Goal: Task Accomplishment & Management: Manage account settings

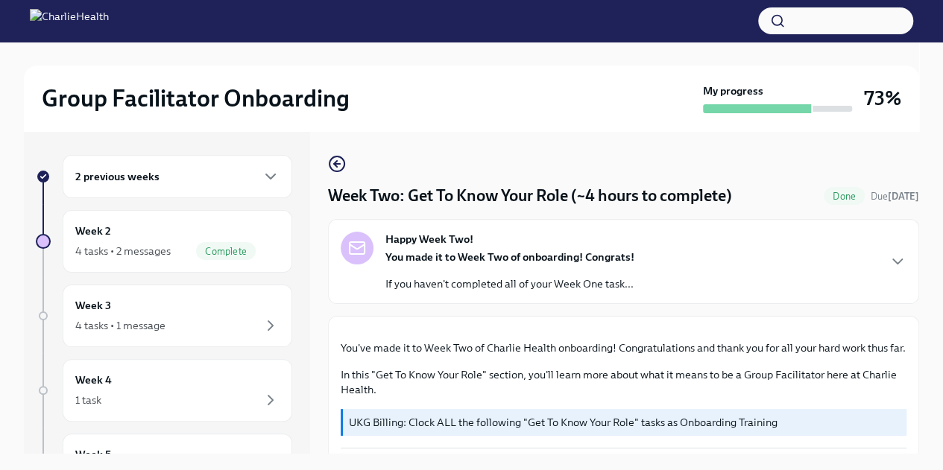
scroll to position [671, 0]
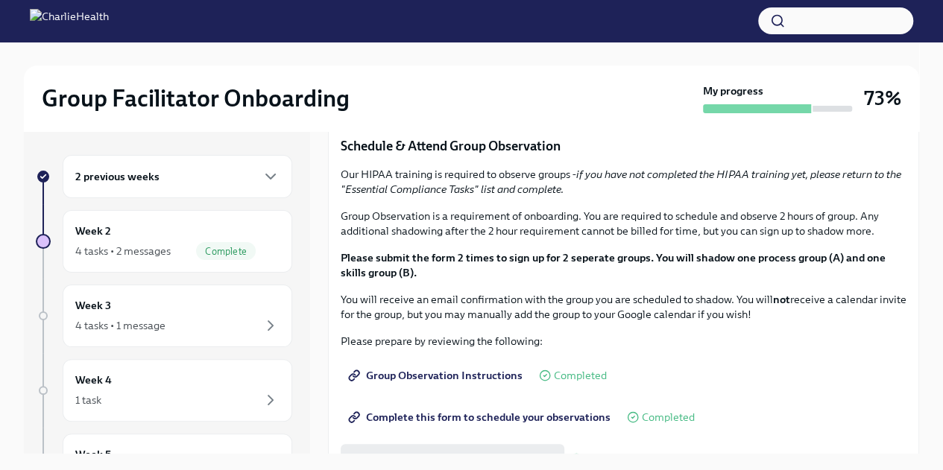
click at [630, 59] on div at bounding box center [471, 54] width 895 height 24
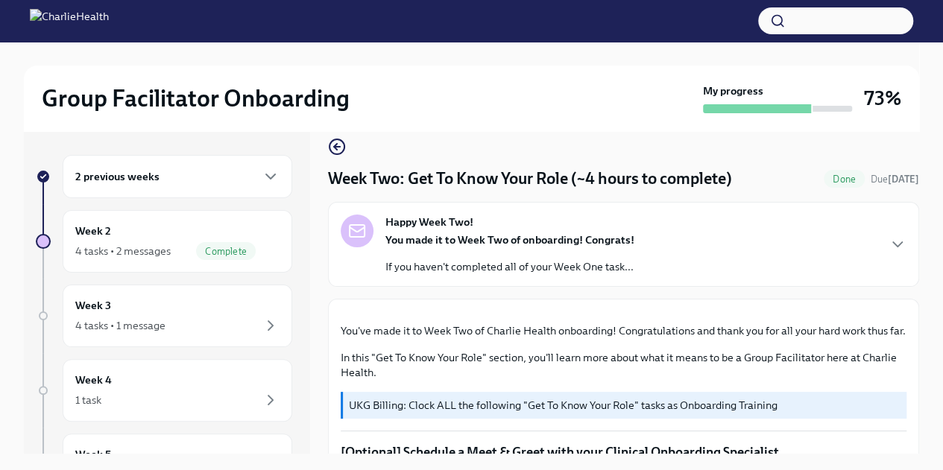
scroll to position [0, 0]
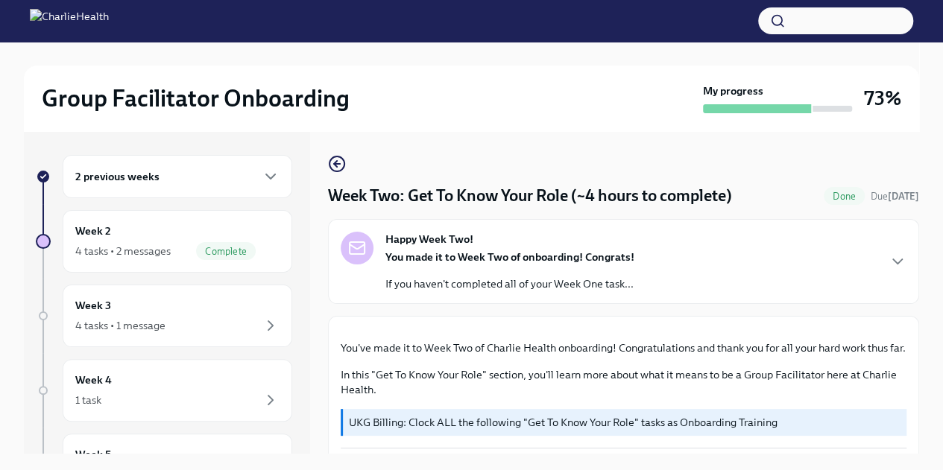
click at [236, 188] on div "2 previous weeks" at bounding box center [178, 176] width 230 height 43
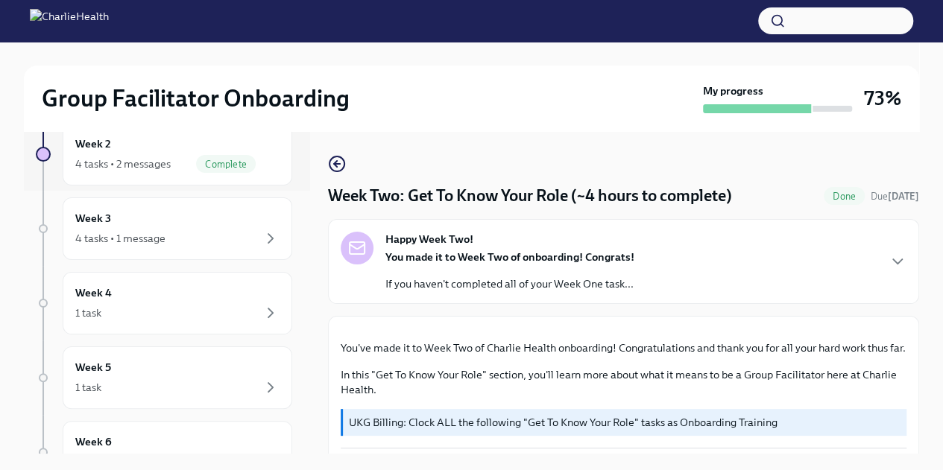
scroll to position [265, 0]
click at [244, 233] on div "4 tasks • 1 message" at bounding box center [177, 236] width 204 height 18
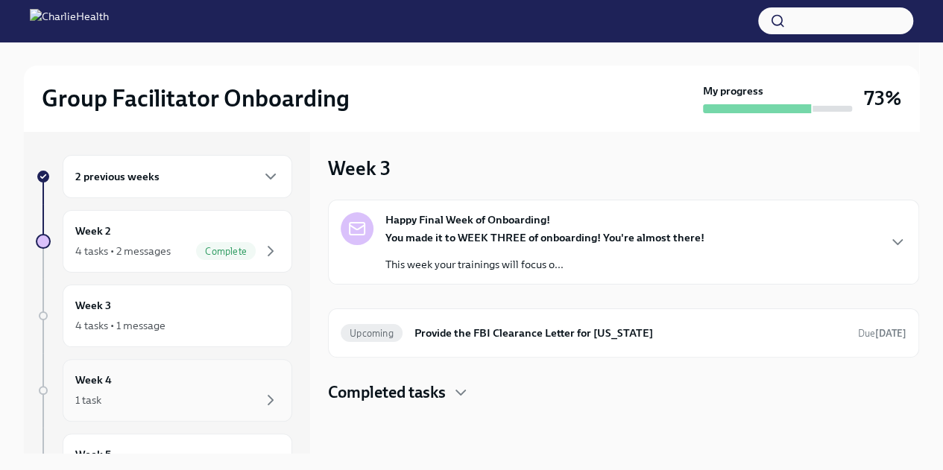
click at [250, 386] on div "Week 4 1 task" at bounding box center [177, 390] width 204 height 37
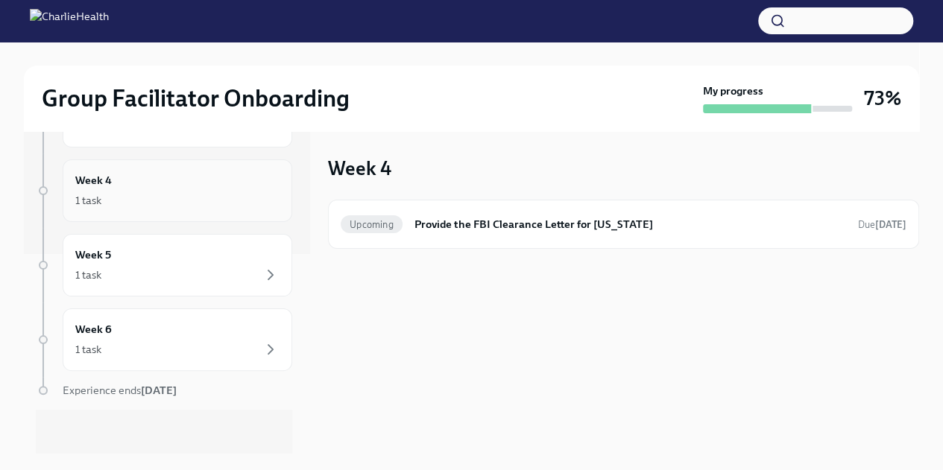
scroll to position [200, 0]
click at [209, 271] on div "1 task" at bounding box center [177, 275] width 204 height 18
click at [194, 353] on div "1 task" at bounding box center [177, 350] width 204 height 18
